Goal: Connect with others: Connect with other users

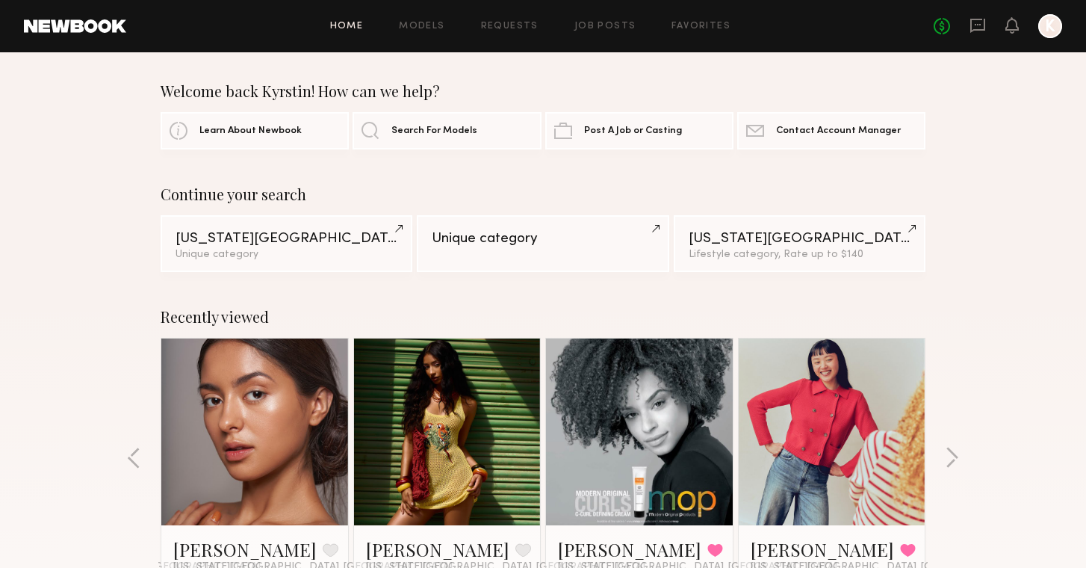
scroll to position [142, 0]
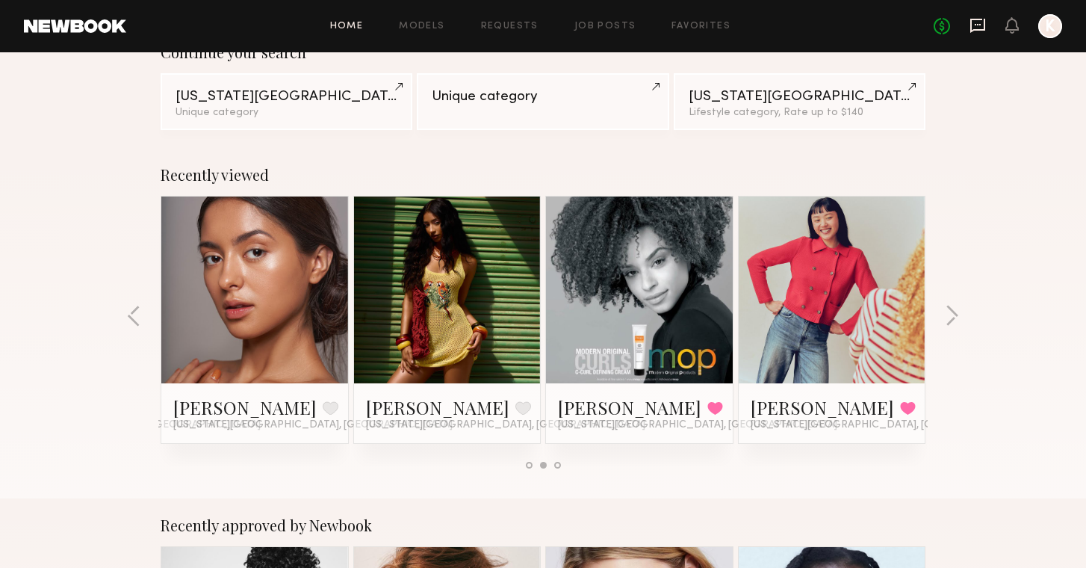
click at [977, 32] on icon at bounding box center [978, 25] width 16 height 16
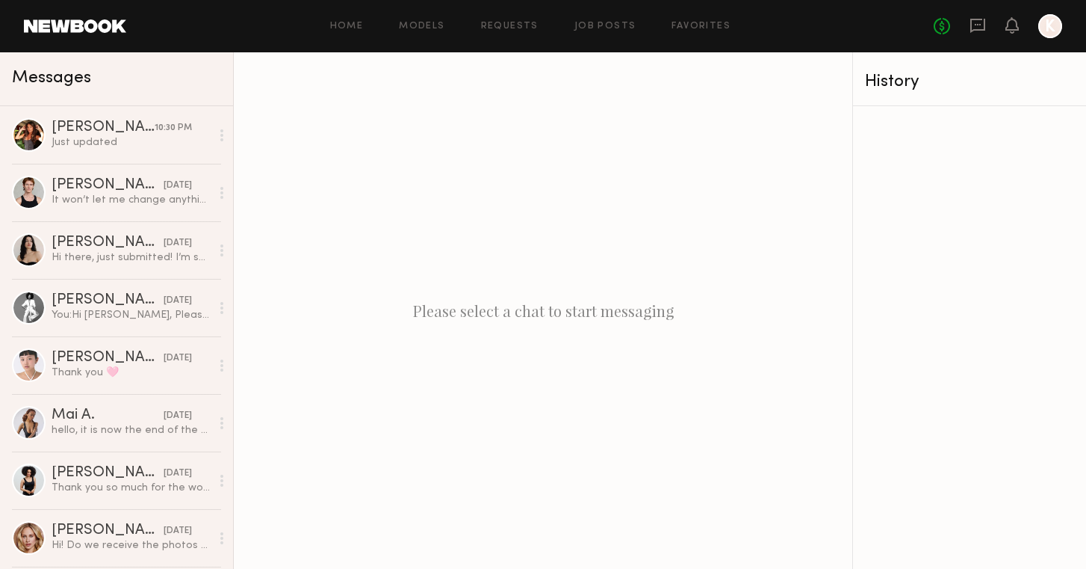
click at [64, 33] on header "Home Models Requests Job Posts Favorites Sign Out No fees up to $5,000 K" at bounding box center [543, 26] width 1086 height 52
click at [985, 20] on icon at bounding box center [978, 26] width 15 height 14
click at [515, 32] on div "Home Models Requests Job Posts Favorites Sign Out No fees up to $5,000 K" at bounding box center [594, 26] width 936 height 24
click at [515, 22] on link "Requests" at bounding box center [510, 27] width 58 height 10
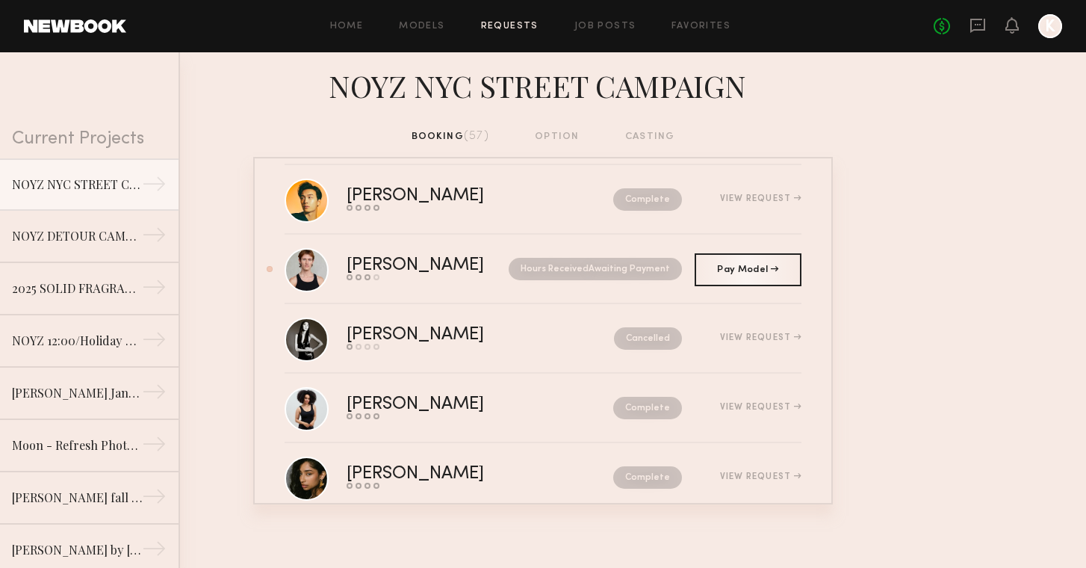
scroll to position [3069, 0]
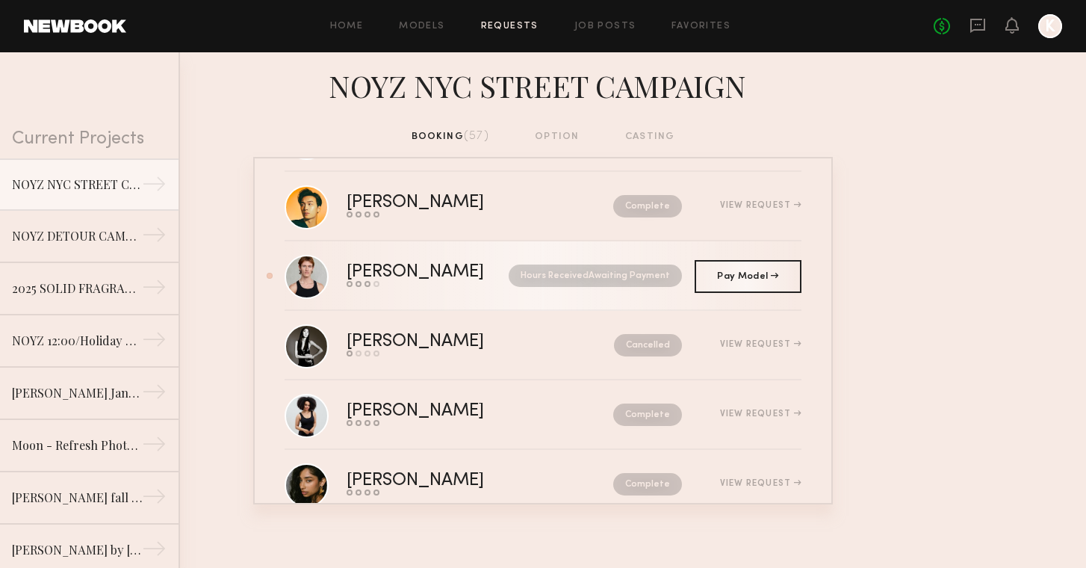
click at [428, 286] on div "Send request Model response Review hours worked Pay model" at bounding box center [422, 284] width 150 height 6
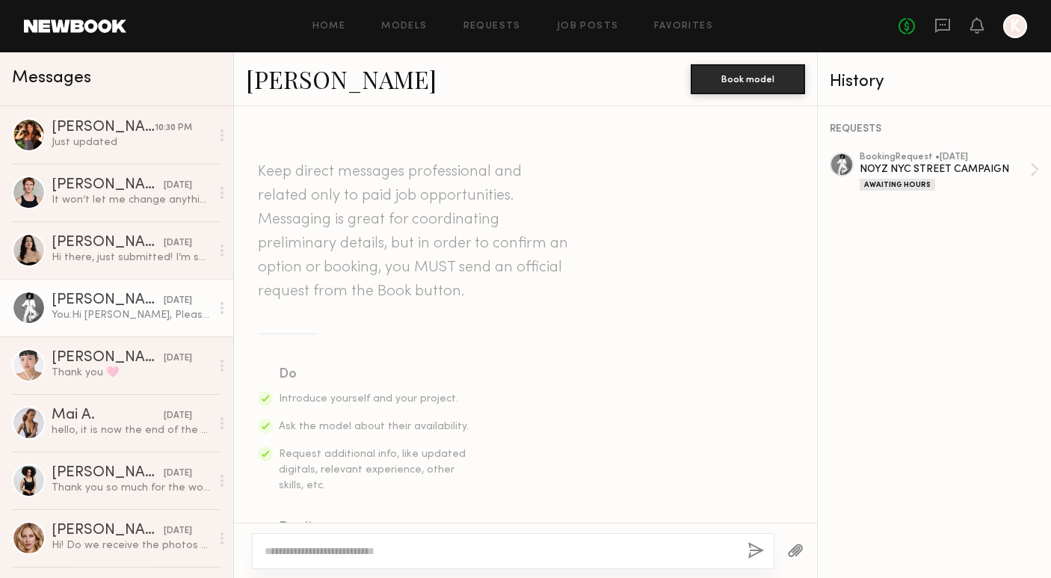
scroll to position [1523, 0]
